Goal: Information Seeking & Learning: Check status

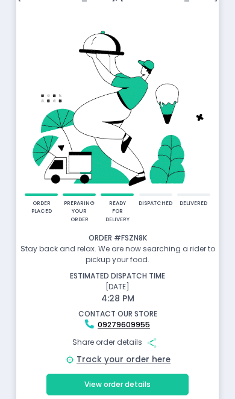
scroll to position [45, 0]
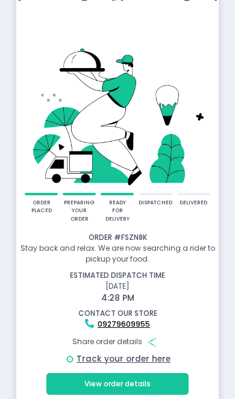
click at [127, 359] on link "Track your order here" at bounding box center [124, 358] width 94 height 11
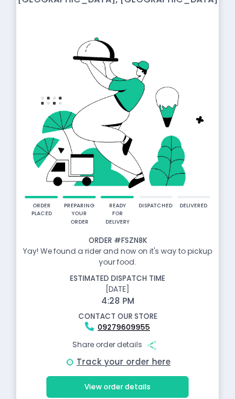
scroll to position [51, 0]
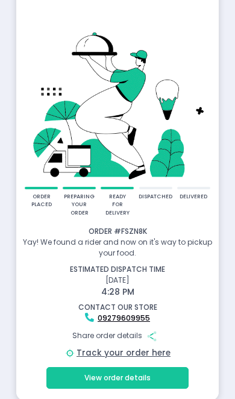
click at [140, 353] on link "Track your order here" at bounding box center [124, 352] width 94 height 11
